Goal: Task Accomplishment & Management: Use online tool/utility

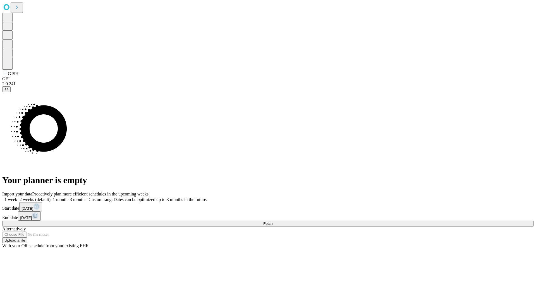
click at [273, 221] on span "Fetch" at bounding box center [267, 223] width 9 height 4
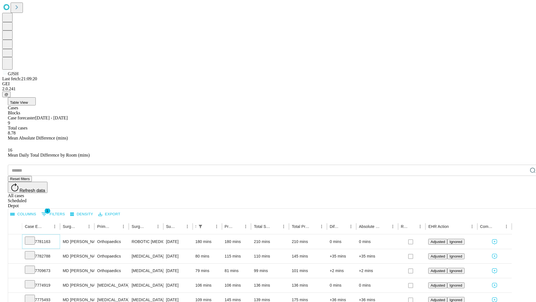
click at [33, 237] on icon at bounding box center [30, 240] width 6 height 6
